Goal: Navigation & Orientation: Find specific page/section

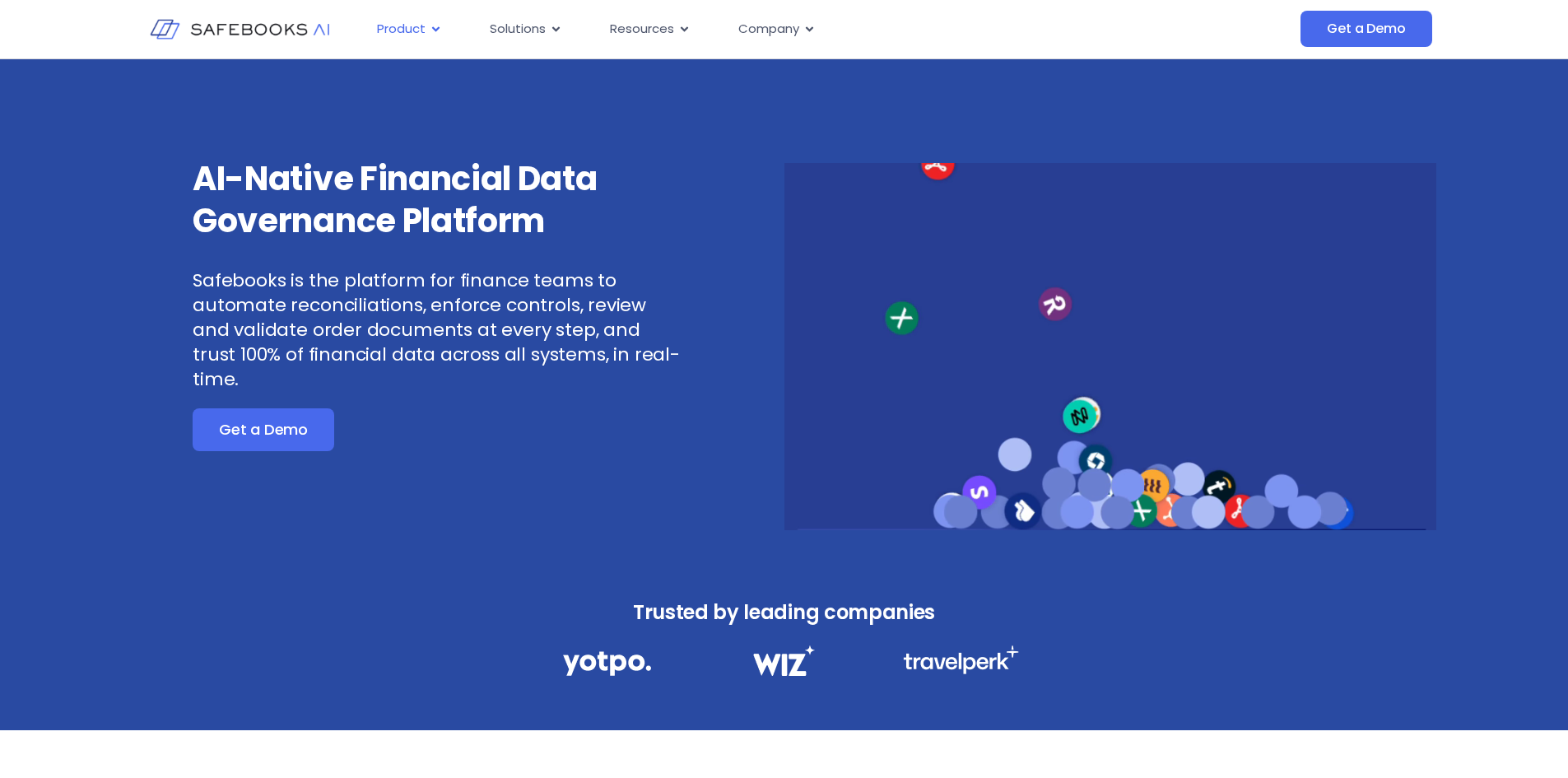
click at [434, 28] on icon "Menu" at bounding box center [435, 28] width 12 height 12
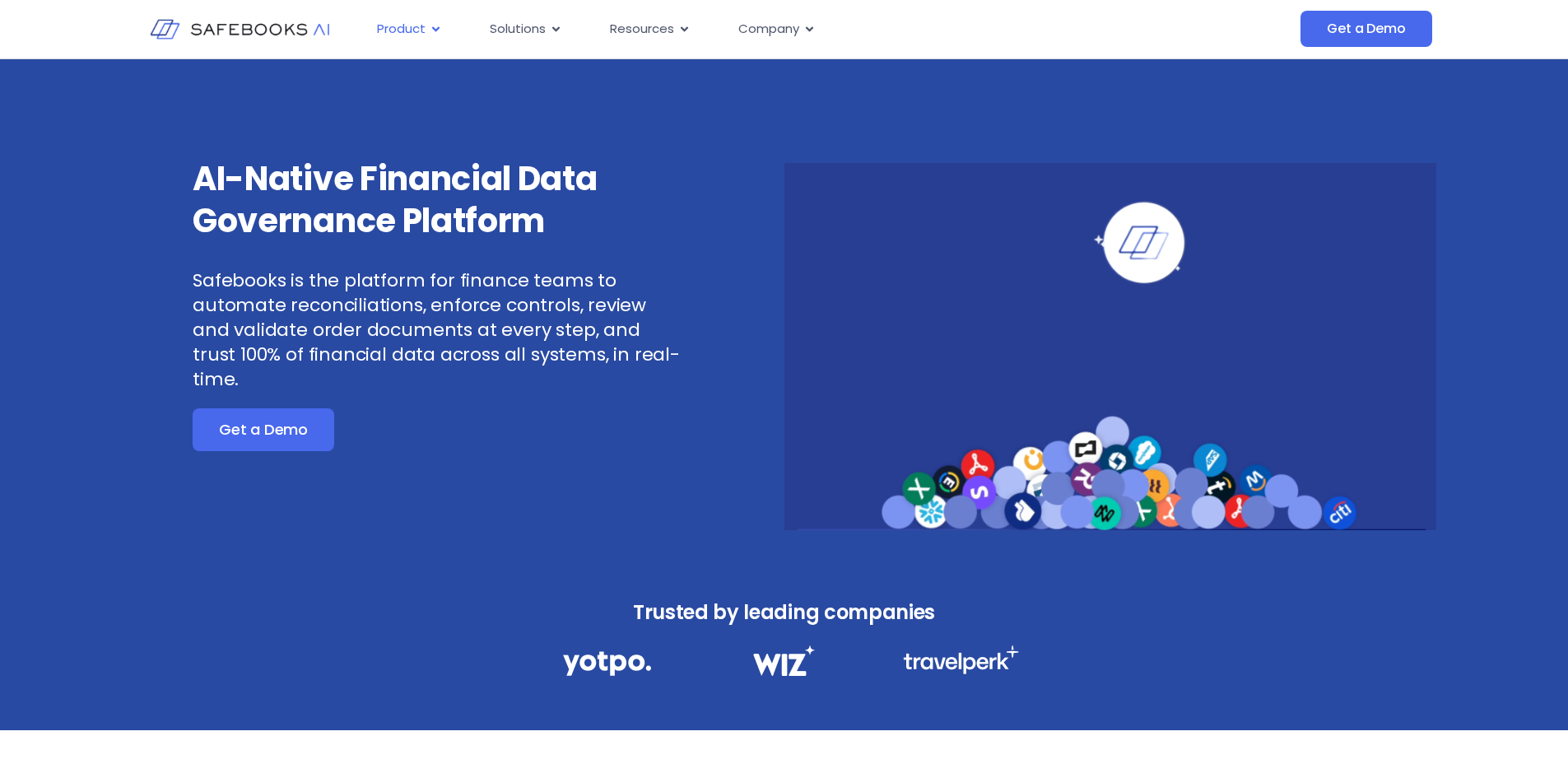
click at [434, 28] on icon "Menu" at bounding box center [435, 28] width 12 height 12
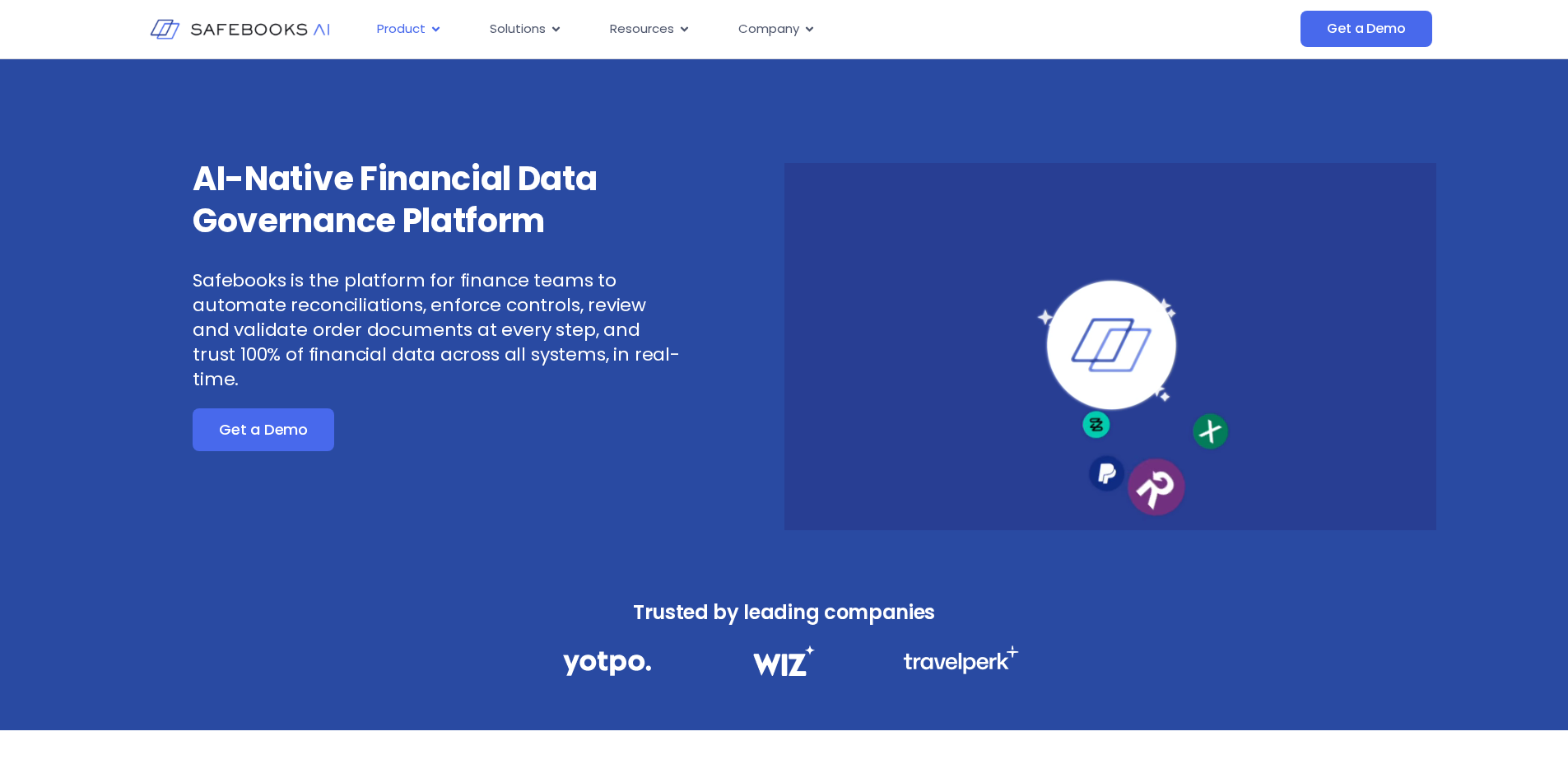
click at [434, 28] on icon "Menu" at bounding box center [435, 28] width 12 height 12
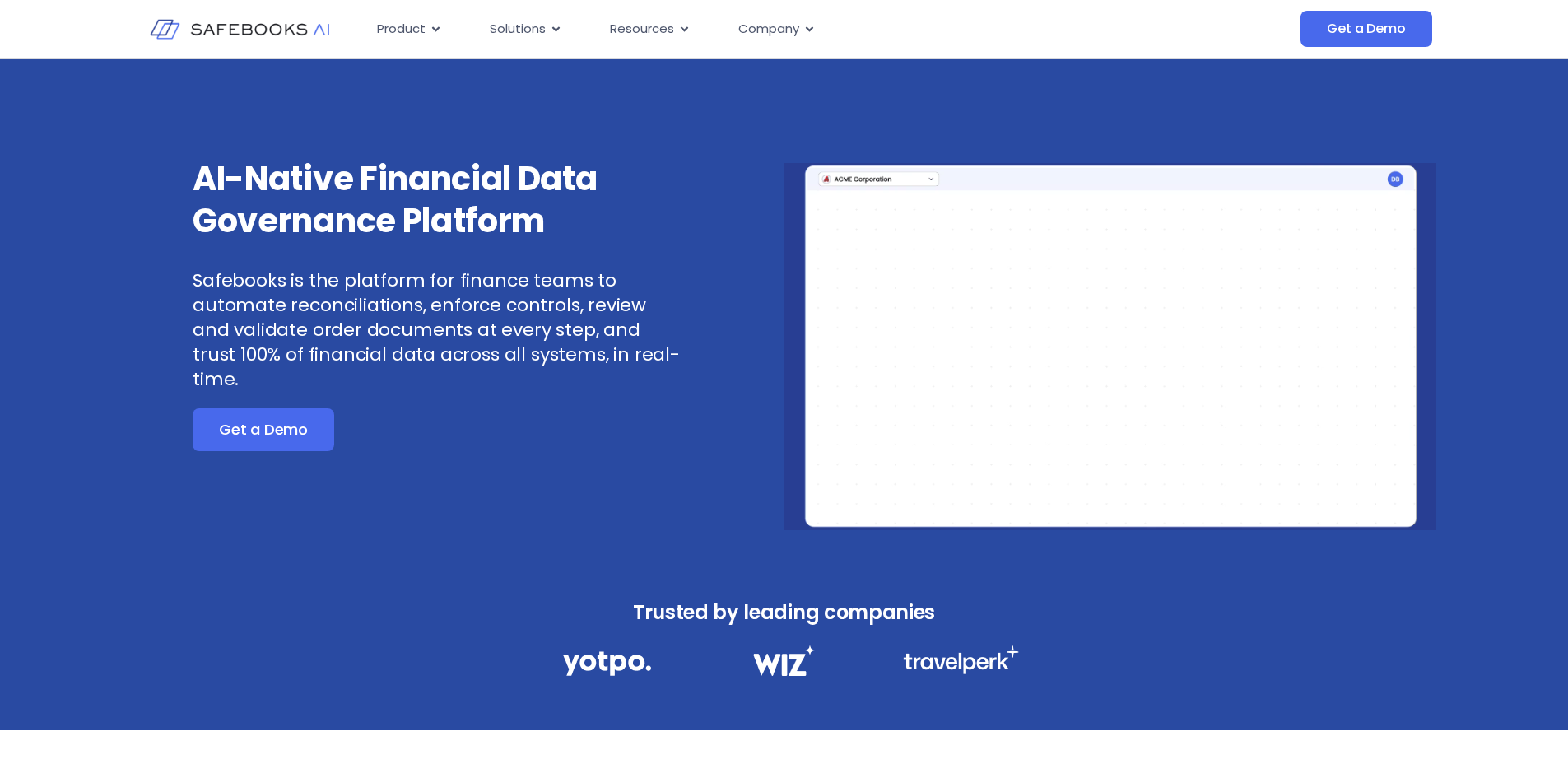
click at [253, 29] on img at bounding box center [240, 28] width 180 height 52
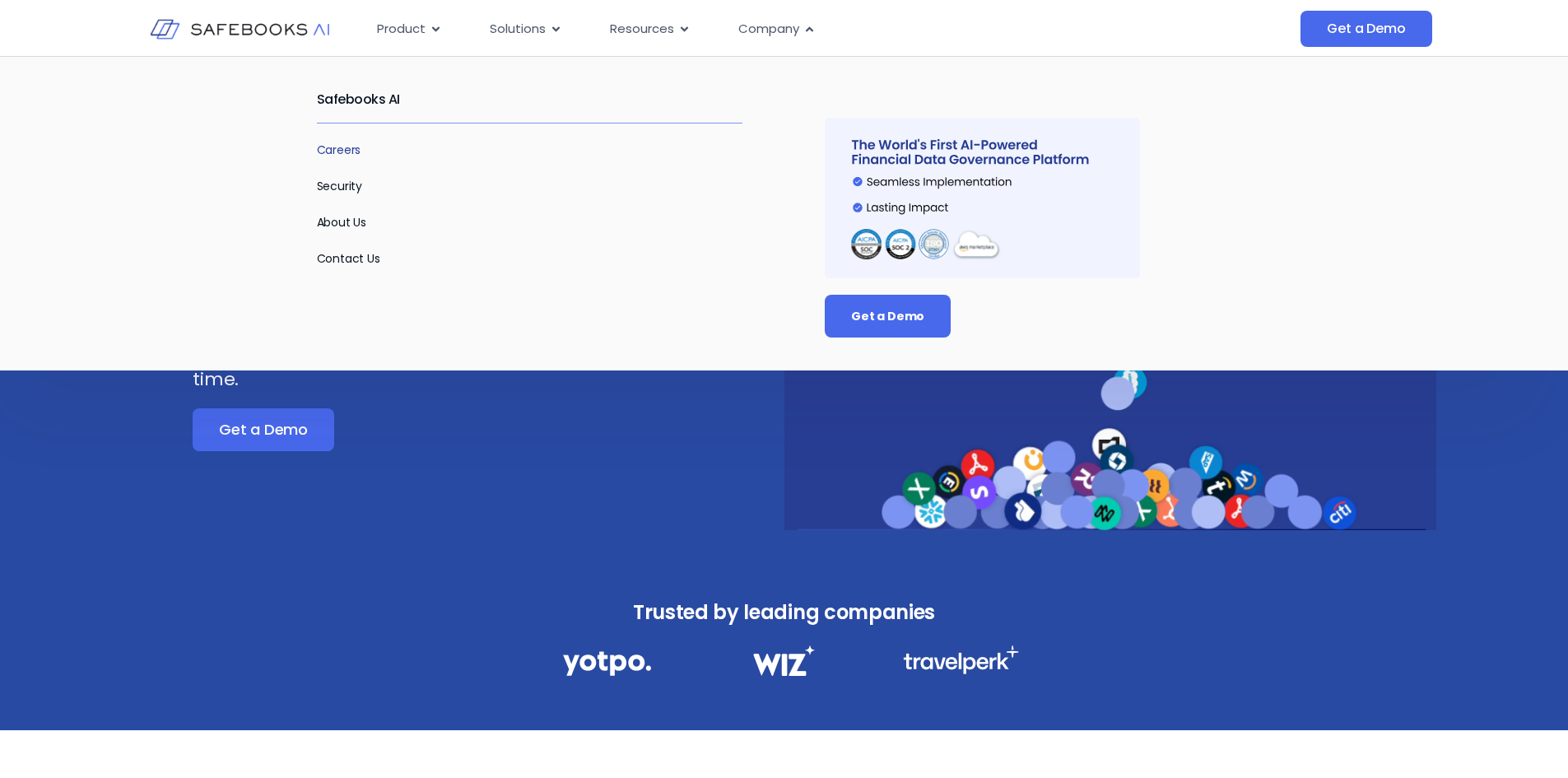
click at [344, 152] on link "Careers" at bounding box center [339, 149] width 44 height 16
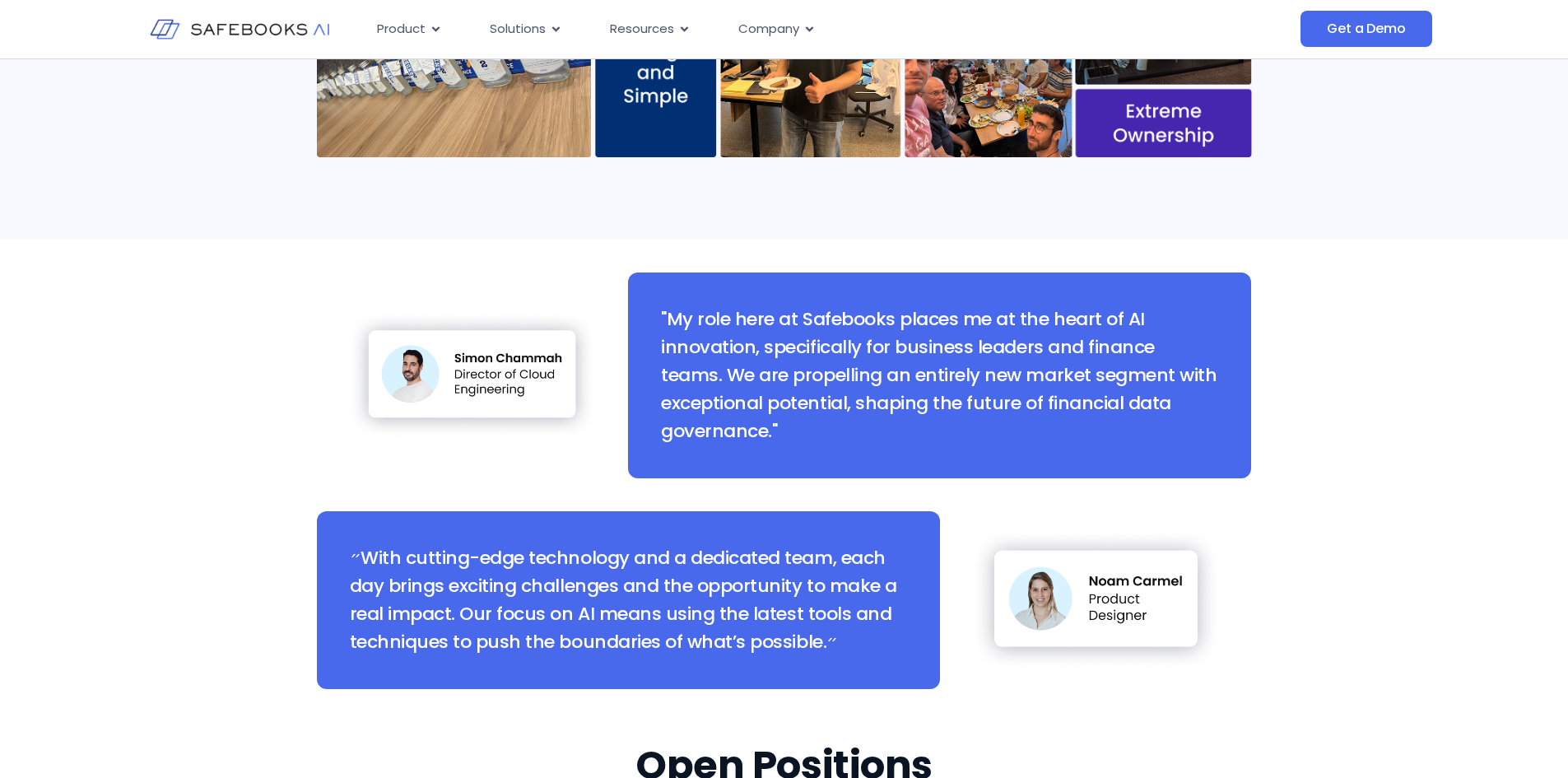
scroll to position [1481, 0]
